Goal: Task Accomplishment & Management: Manage account settings

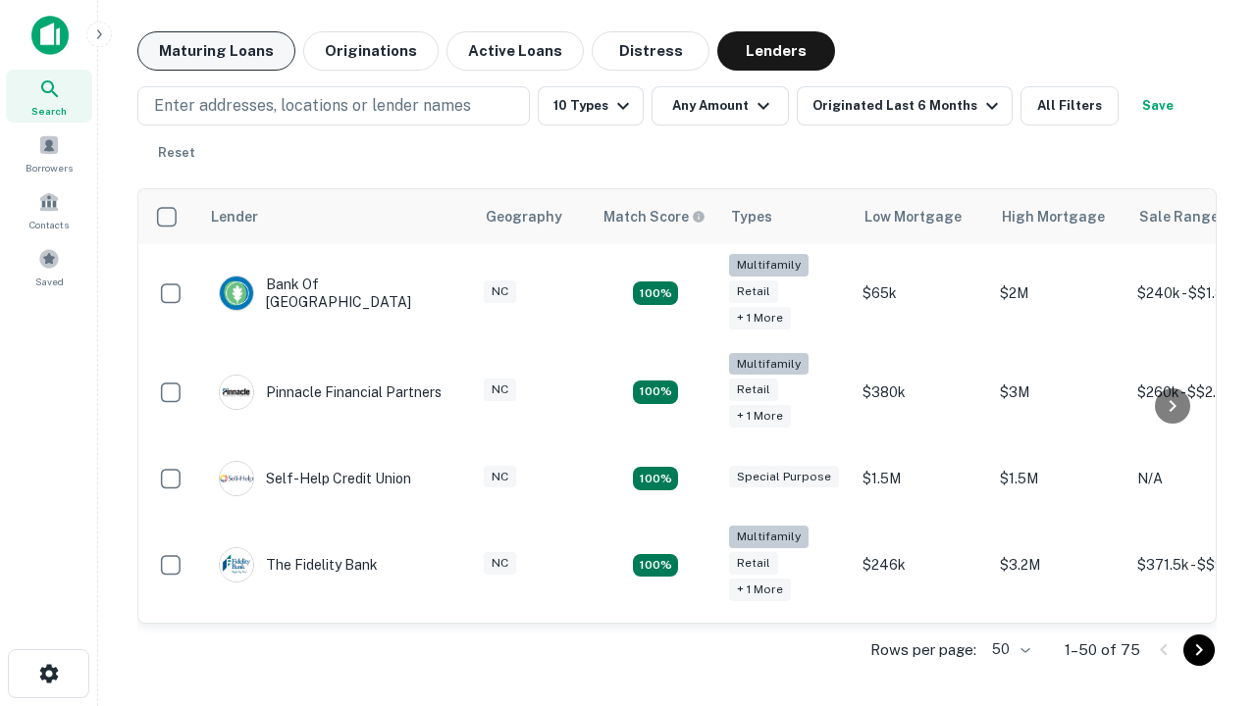
click at [216, 51] on button "Maturing Loans" at bounding box center [216, 50] width 158 height 39
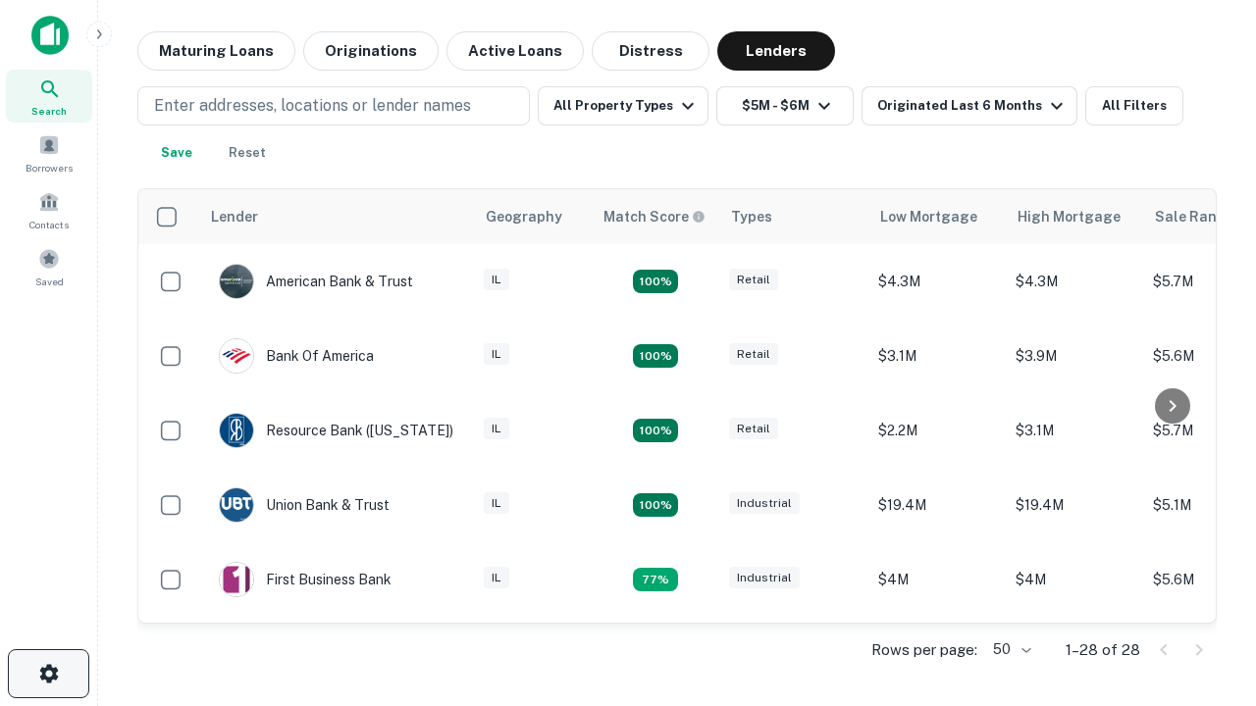
click at [48, 674] on icon "button" at bounding box center [49, 674] width 24 height 24
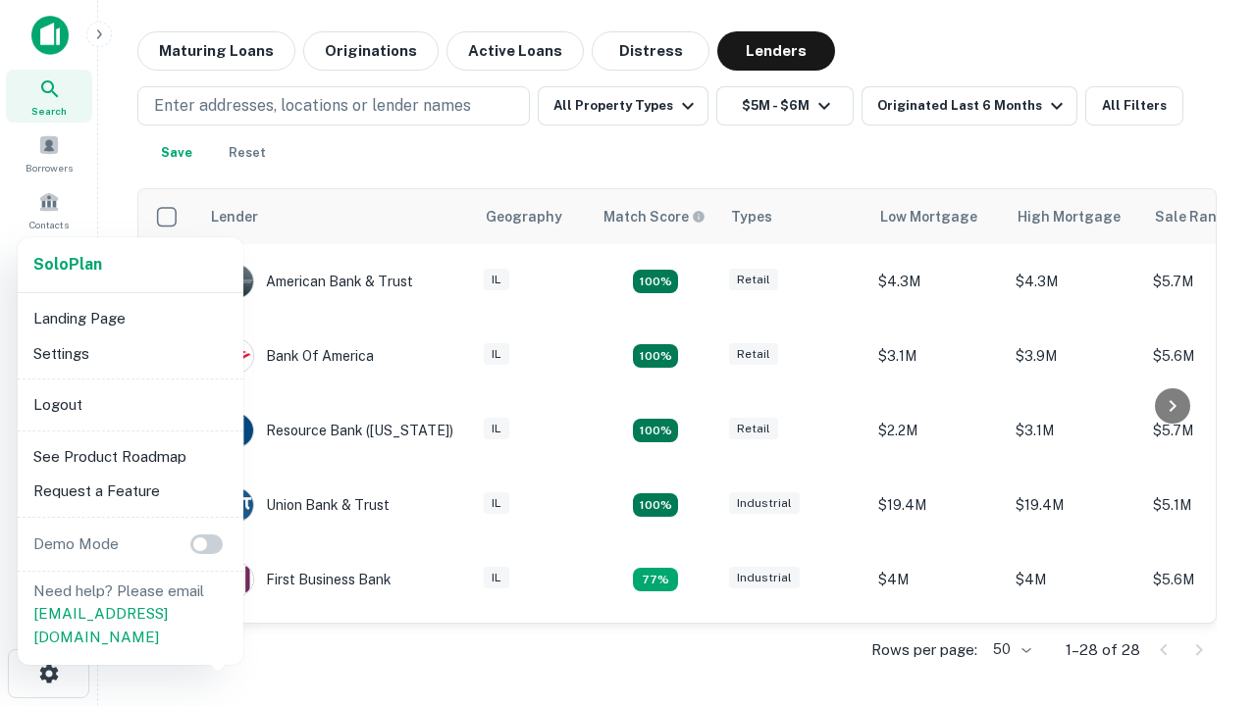
click at [129, 404] on li "Logout" at bounding box center [131, 405] width 210 height 35
